Goal: Task Accomplishment & Management: Manage account settings

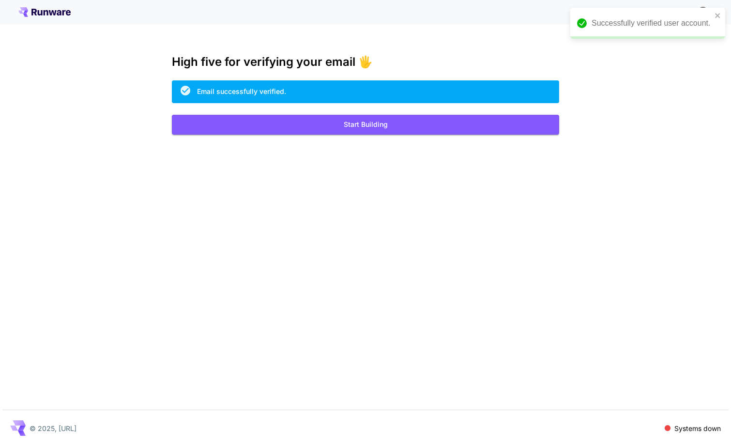
click at [714, 16] on div "Successfully verified user account." at bounding box center [644, 23] width 140 height 17
click at [356, 126] on button "Start Building" at bounding box center [365, 125] width 387 height 20
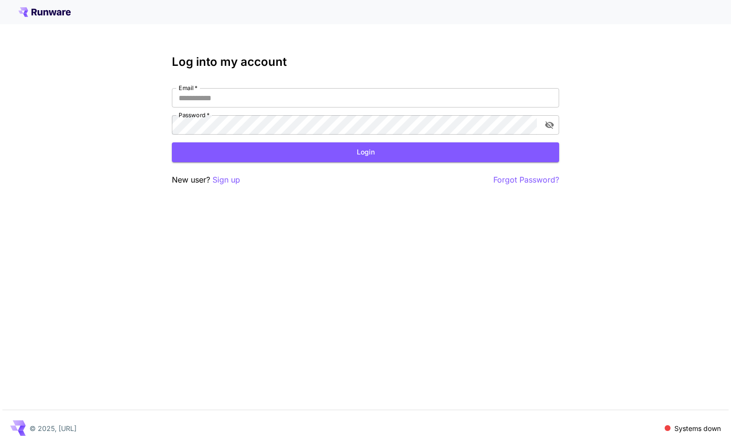
drag, startPoint x: 391, startPoint y: 314, endPoint x: 486, endPoint y: 259, distance: 110.1
click at [390, 314] on div "Log into my account Email   * Email   * Password   * Password   * Login New use…" at bounding box center [365, 223] width 731 height 446
type input "**********"
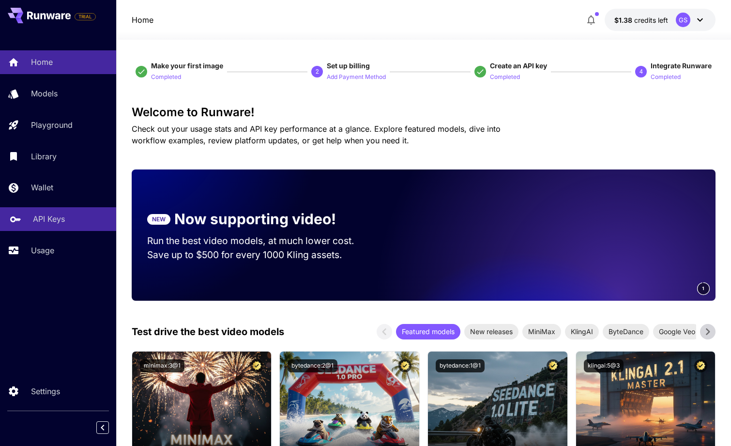
click at [51, 221] on p "API Keys" at bounding box center [49, 219] width 32 height 12
